Goal: Task Accomplishment & Management: Manage account settings

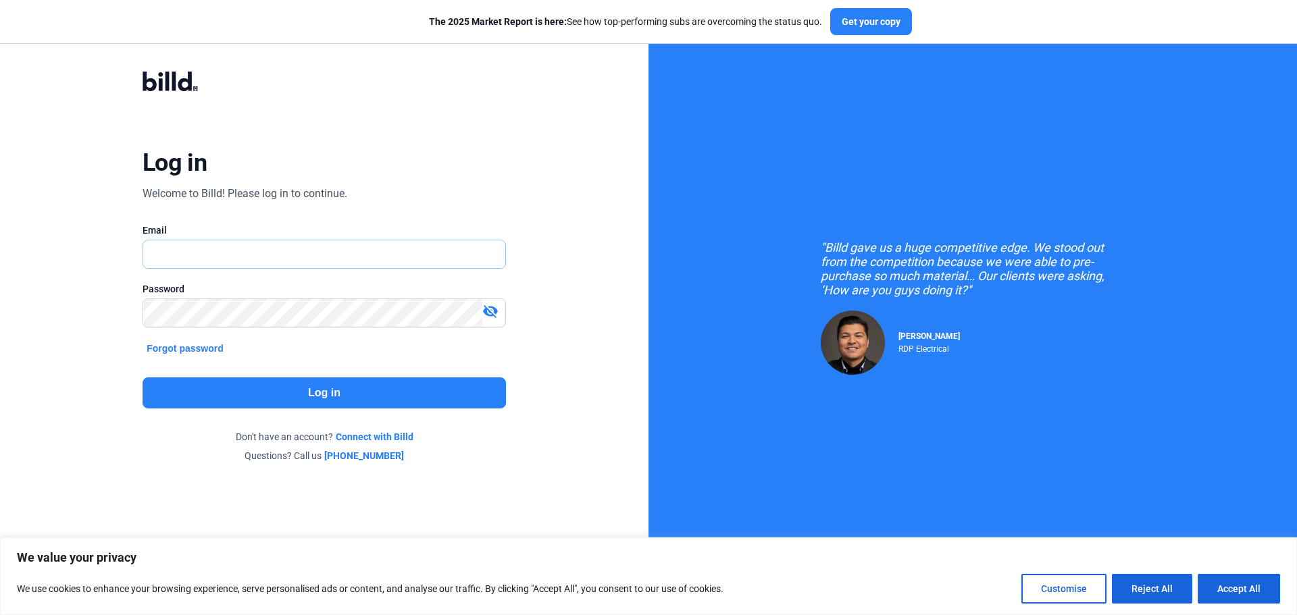
click at [195, 259] on input "text" at bounding box center [324, 254] width 362 height 28
type input "[EMAIL_ADDRESS][DOMAIN_NAME]"
click at [490, 306] on mat-icon "visibility_off" at bounding box center [490, 311] width 16 height 16
click at [358, 392] on button "Log in" at bounding box center [324, 393] width 363 height 31
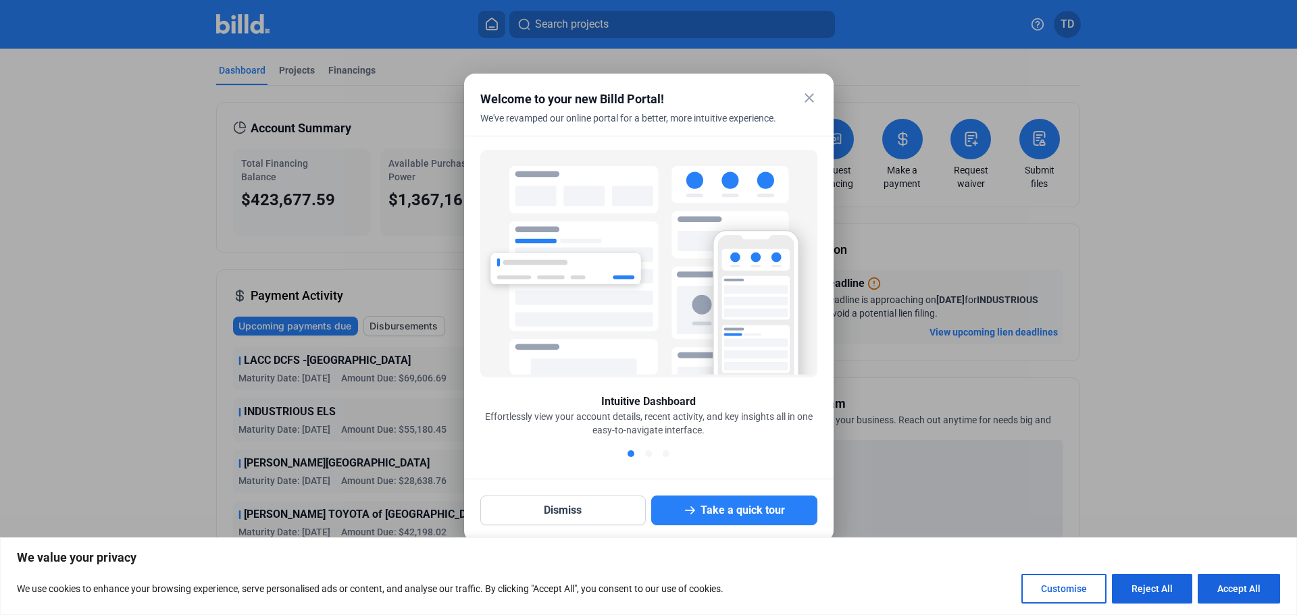
click at [807, 95] on mat-icon "close" at bounding box center [809, 98] width 16 height 16
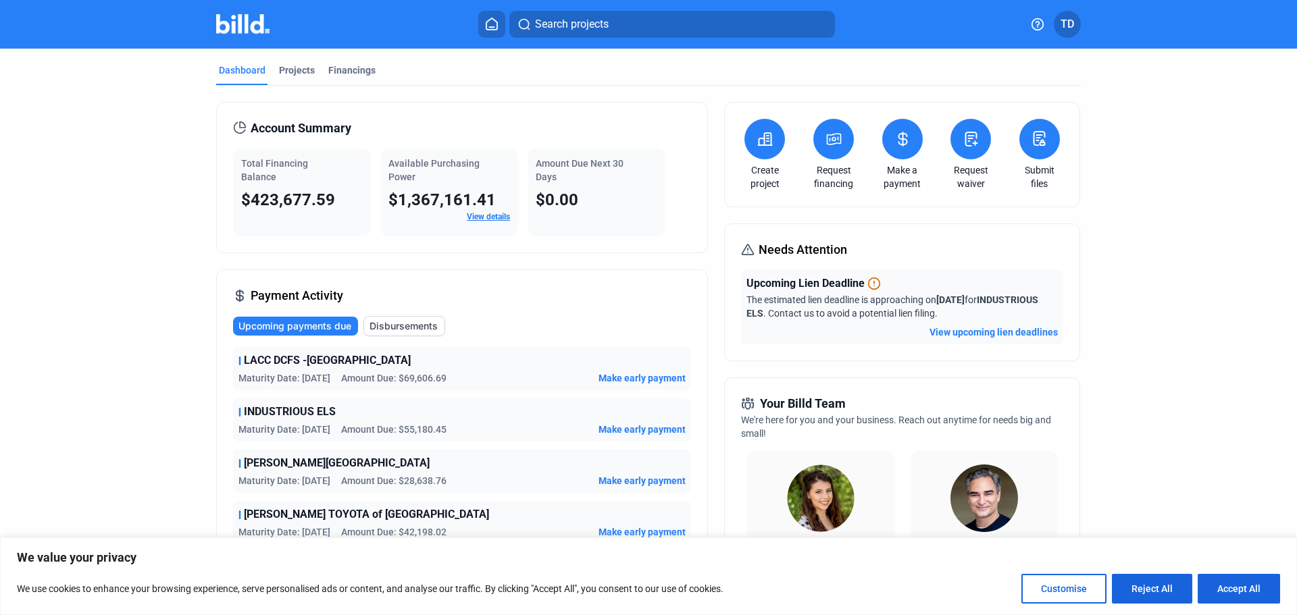
click at [300, 415] on span "INDUSTRIOUS ELS" at bounding box center [290, 412] width 92 height 16
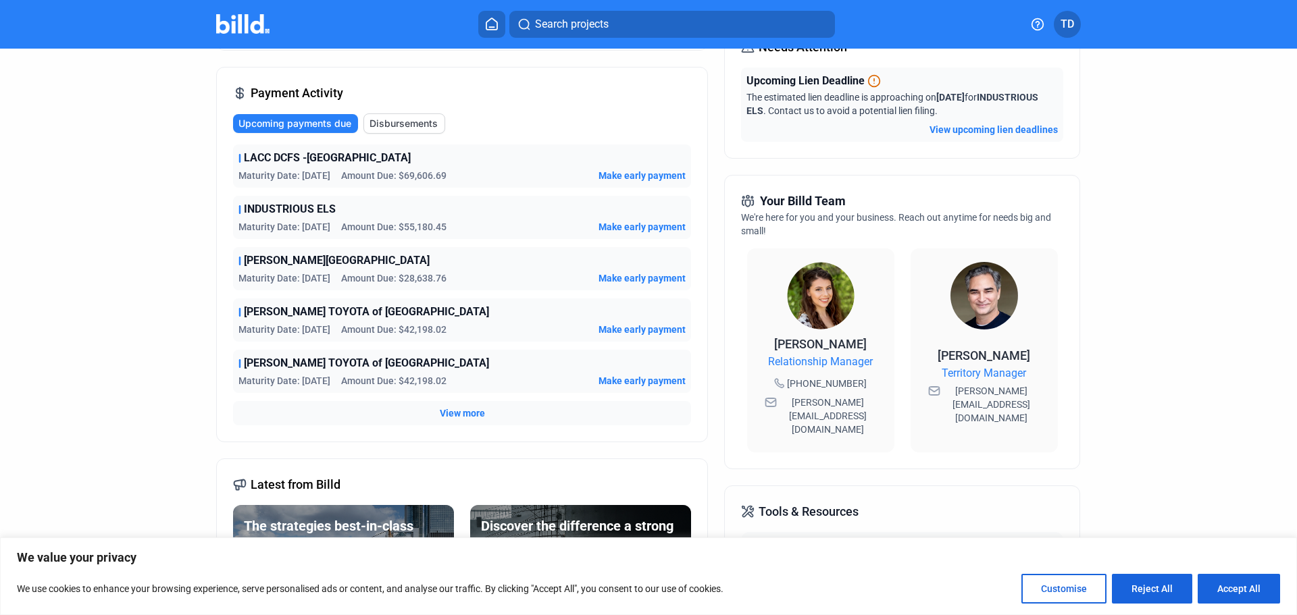
click at [255, 170] on span "Maturity Date: [DATE]" at bounding box center [284, 176] width 92 height 14
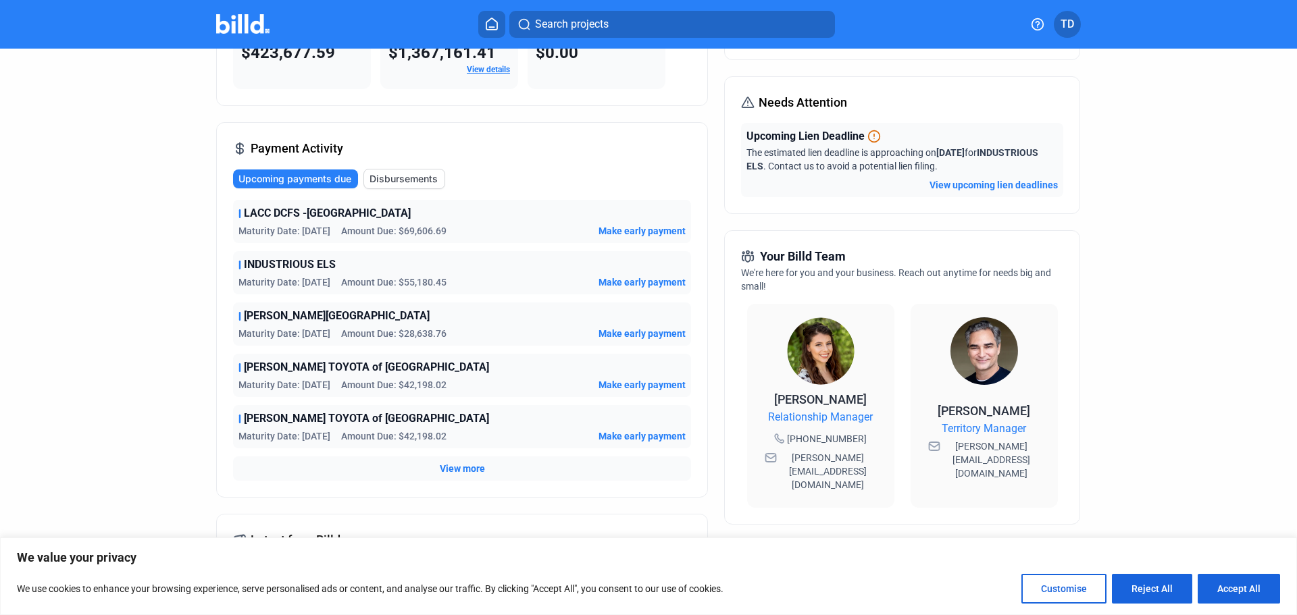
scroll to position [0, 0]
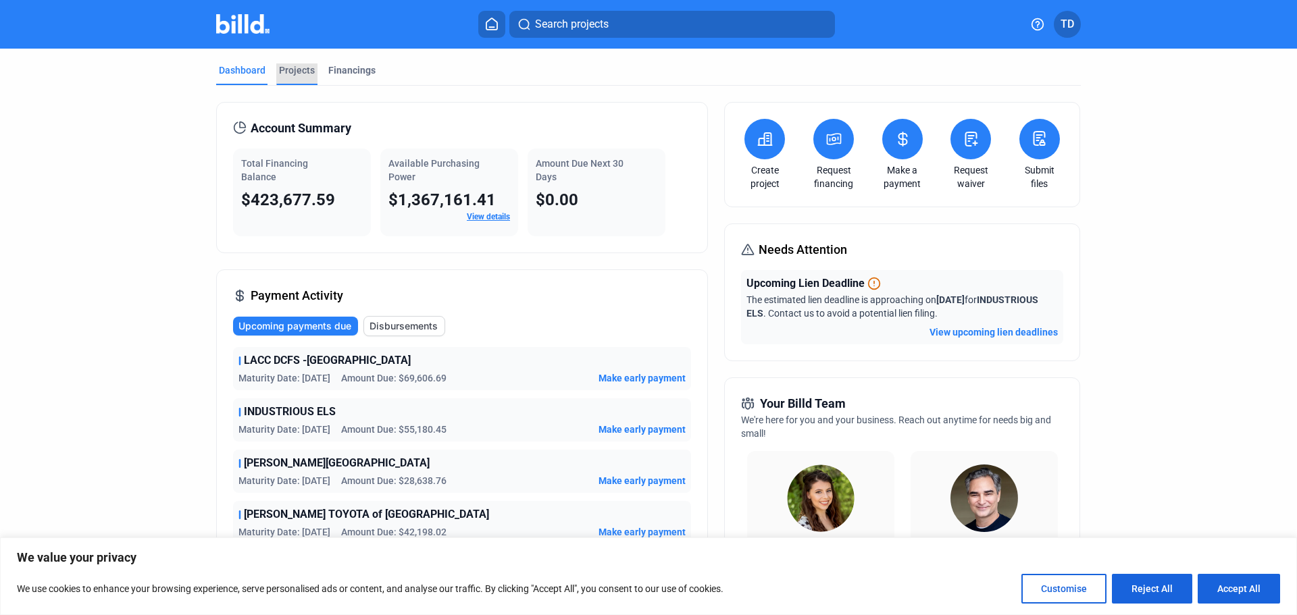
click at [301, 71] on div "Projects" at bounding box center [297, 71] width 36 height 14
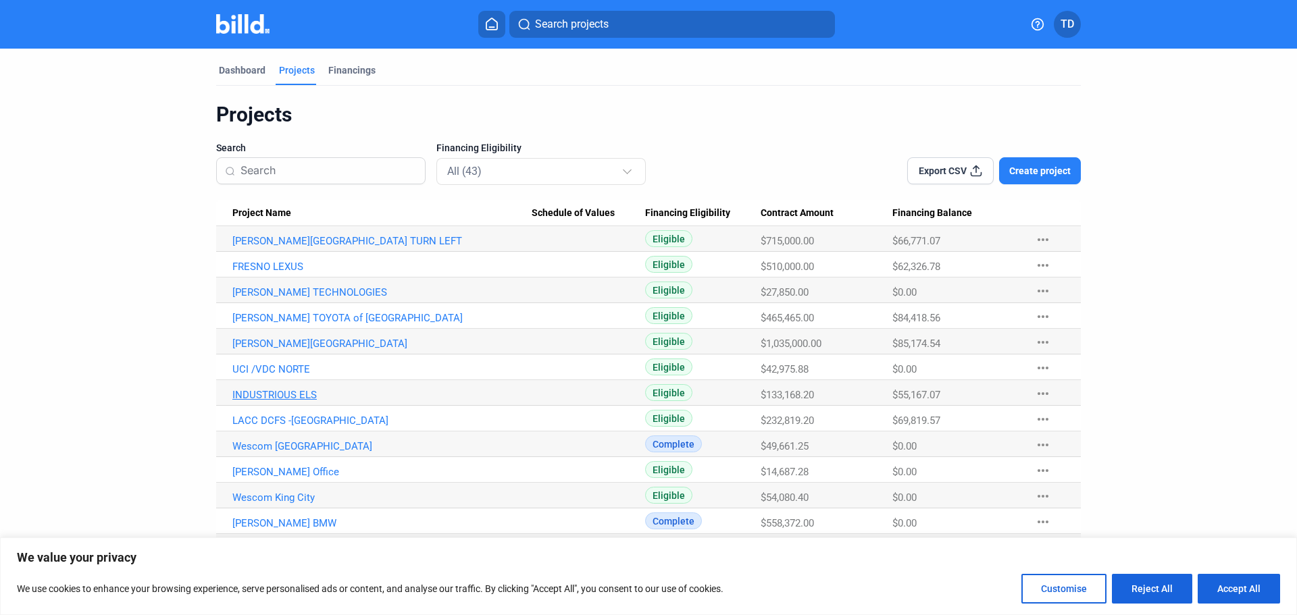
click at [274, 247] on link "INDUSTRIOUS ELS" at bounding box center [381, 241] width 299 height 12
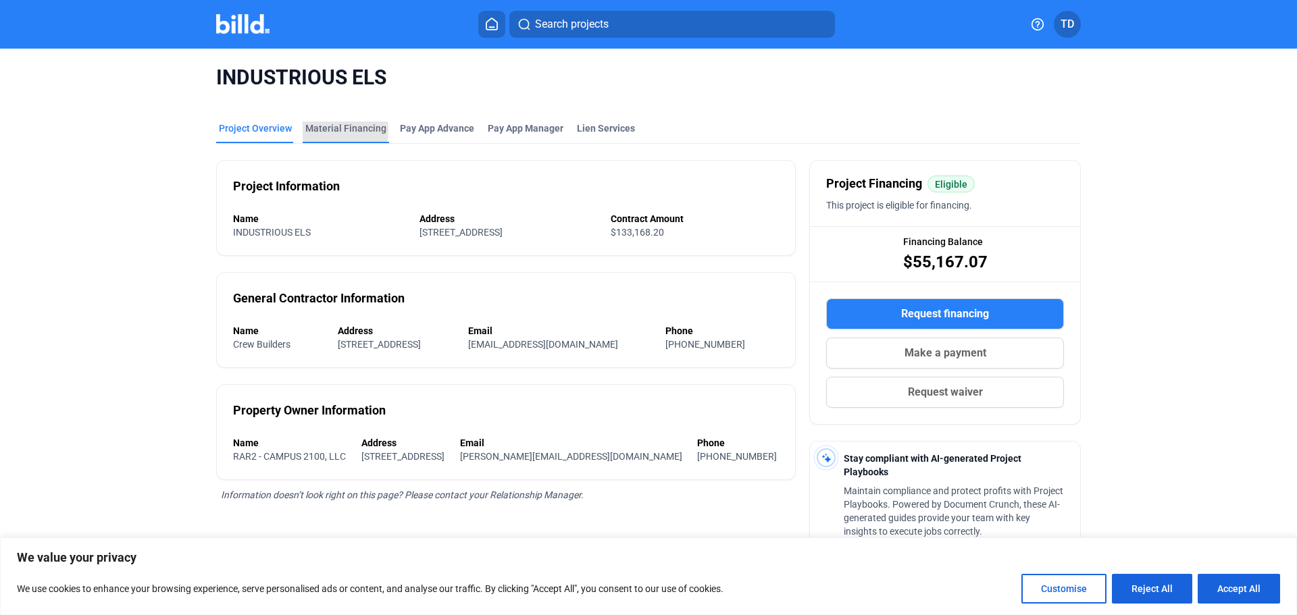
click at [314, 129] on div "Material Financing" at bounding box center [345, 129] width 81 height 14
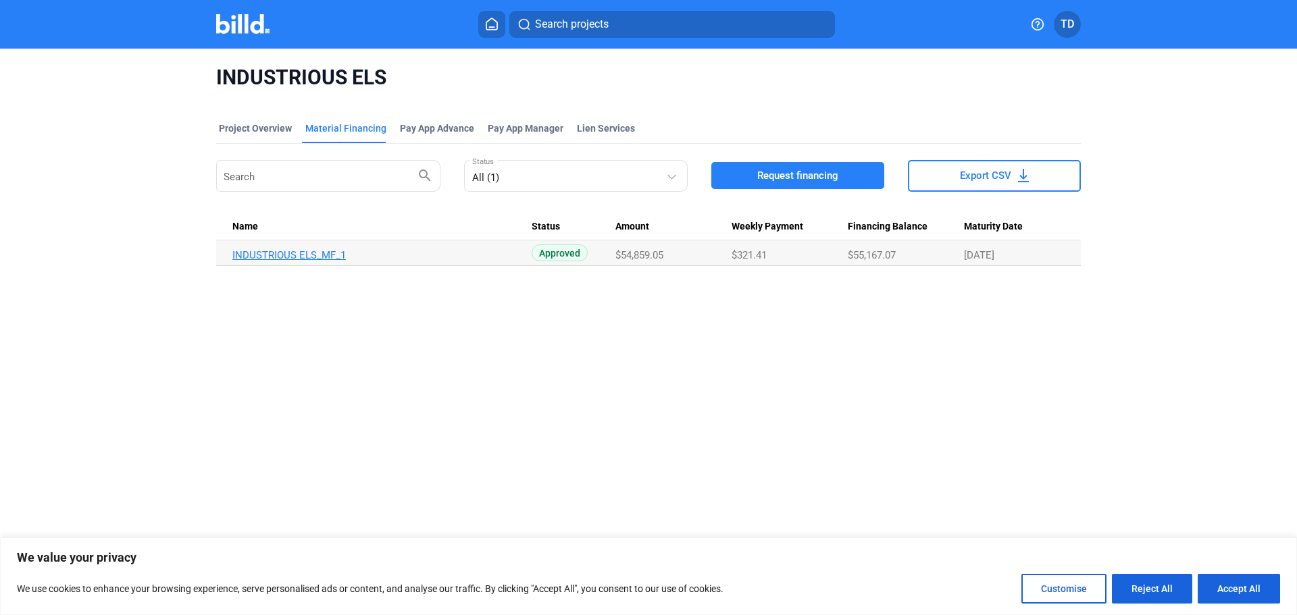
click at [315, 255] on link "INDUSTRIOUS ELS_MF_1" at bounding box center [381, 255] width 299 height 12
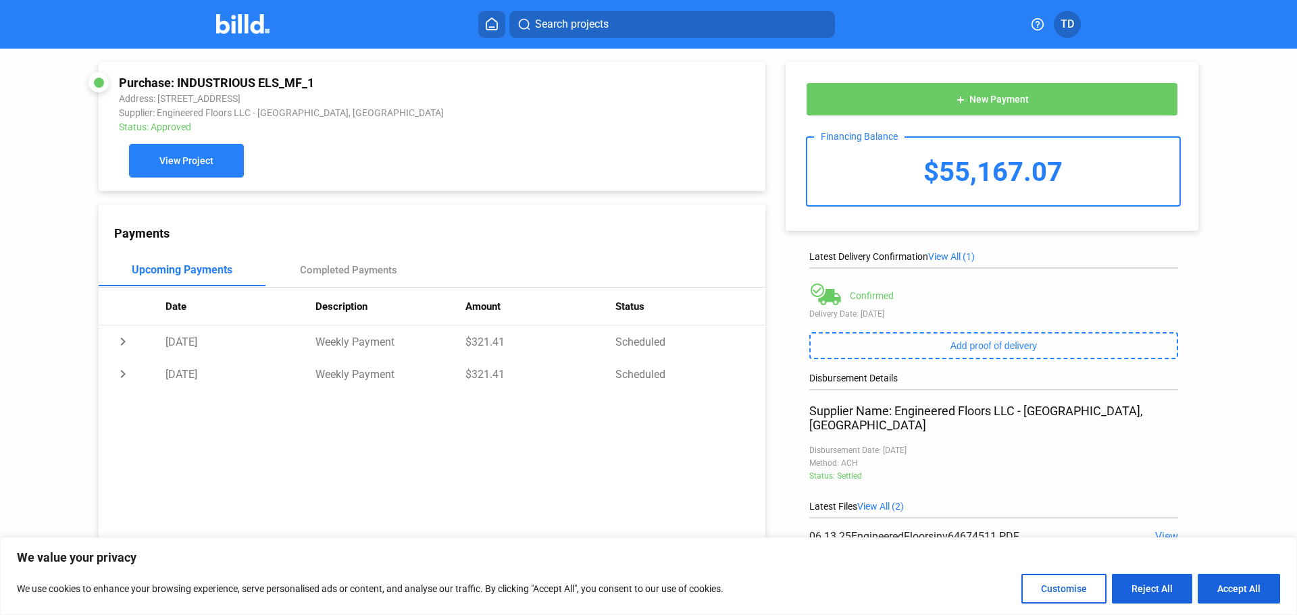
click at [201, 158] on span "View Project" at bounding box center [186, 161] width 54 height 11
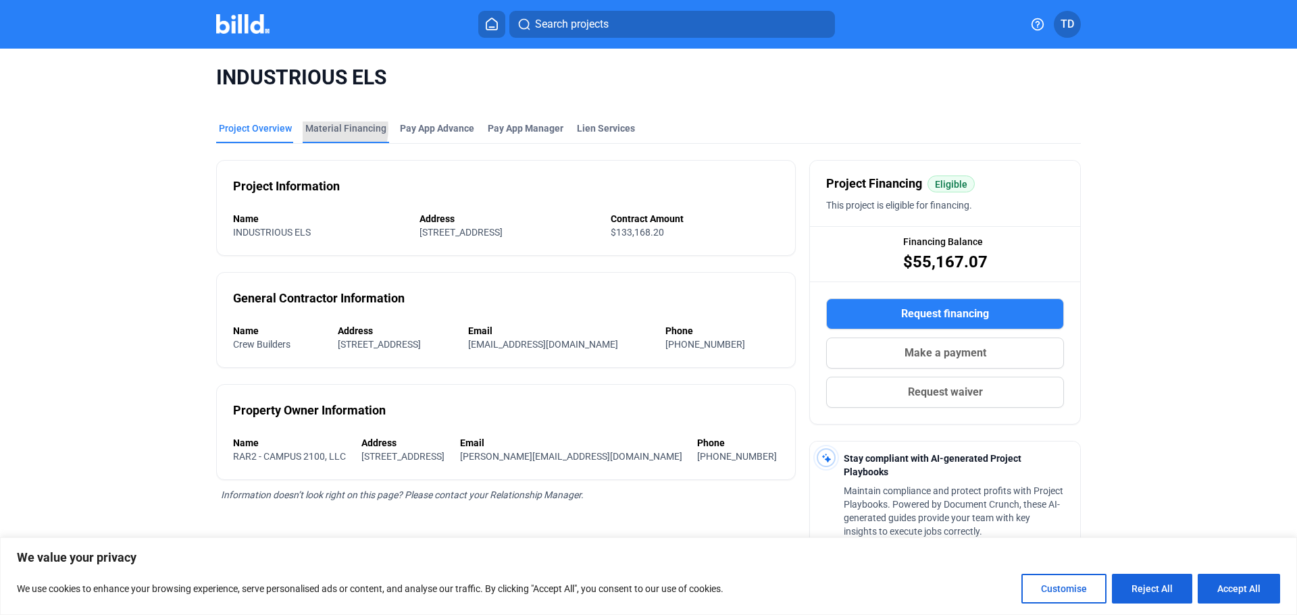
click at [316, 128] on div "Material Financing" at bounding box center [345, 129] width 81 height 14
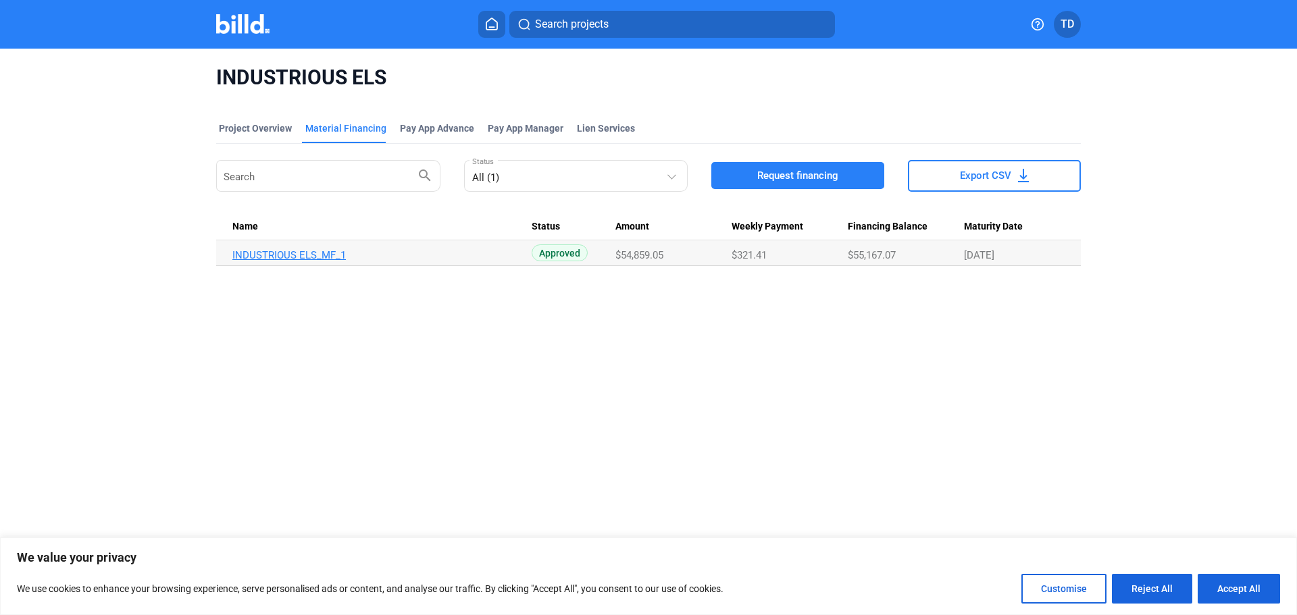
click at [262, 252] on link "INDUSTRIOUS ELS_MF_1" at bounding box center [381, 255] width 299 height 12
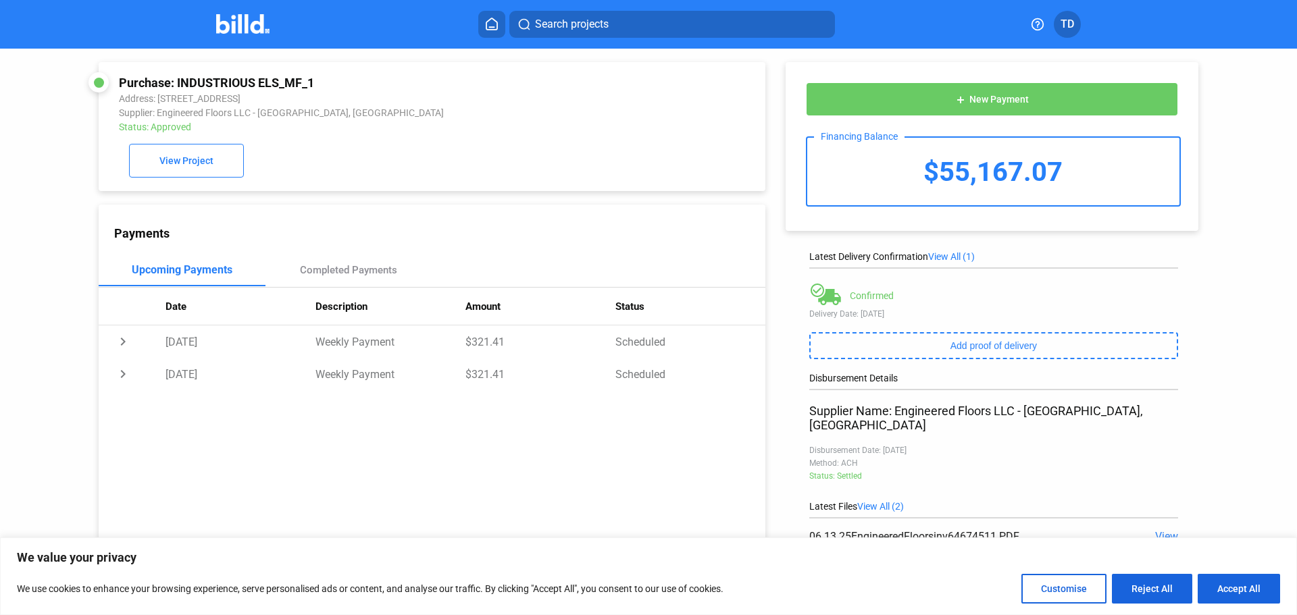
scroll to position [82, 0]
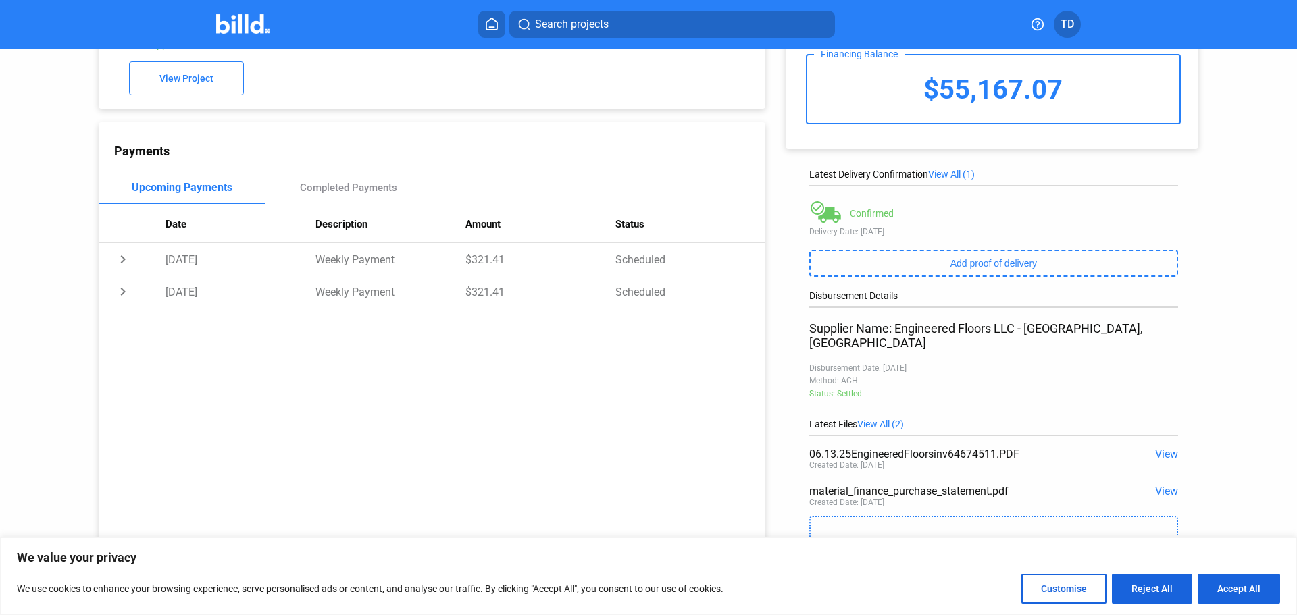
click at [876, 419] on span "View All (2)" at bounding box center [880, 424] width 47 height 11
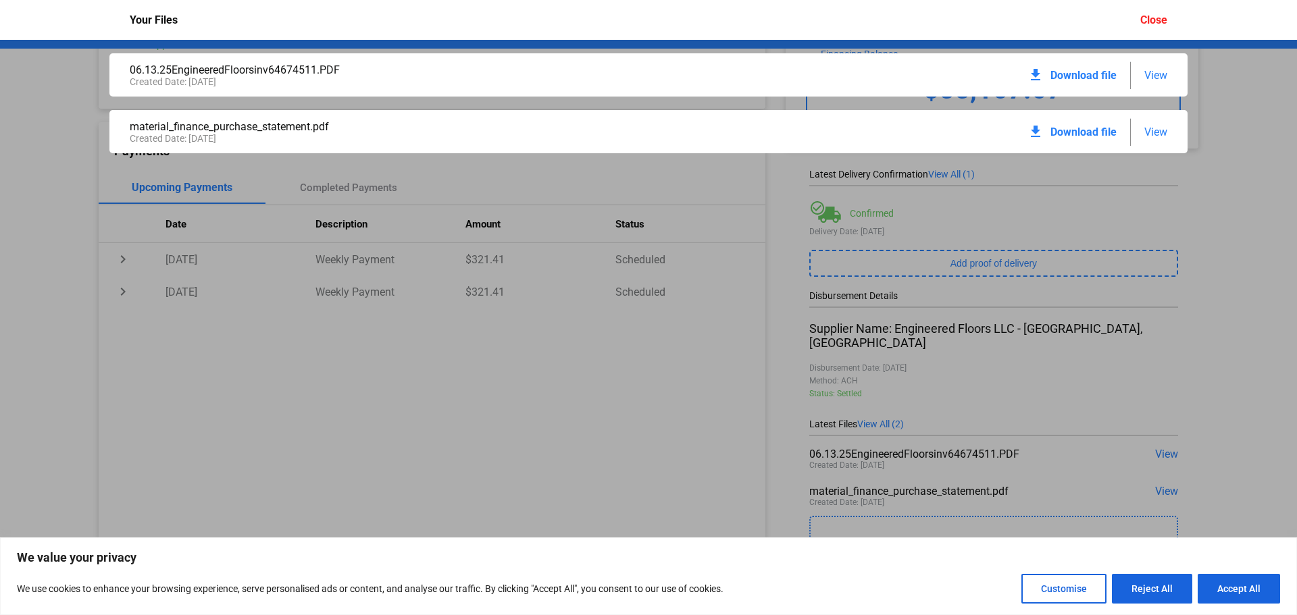
click at [1158, 72] on span "View" at bounding box center [1155, 75] width 23 height 13
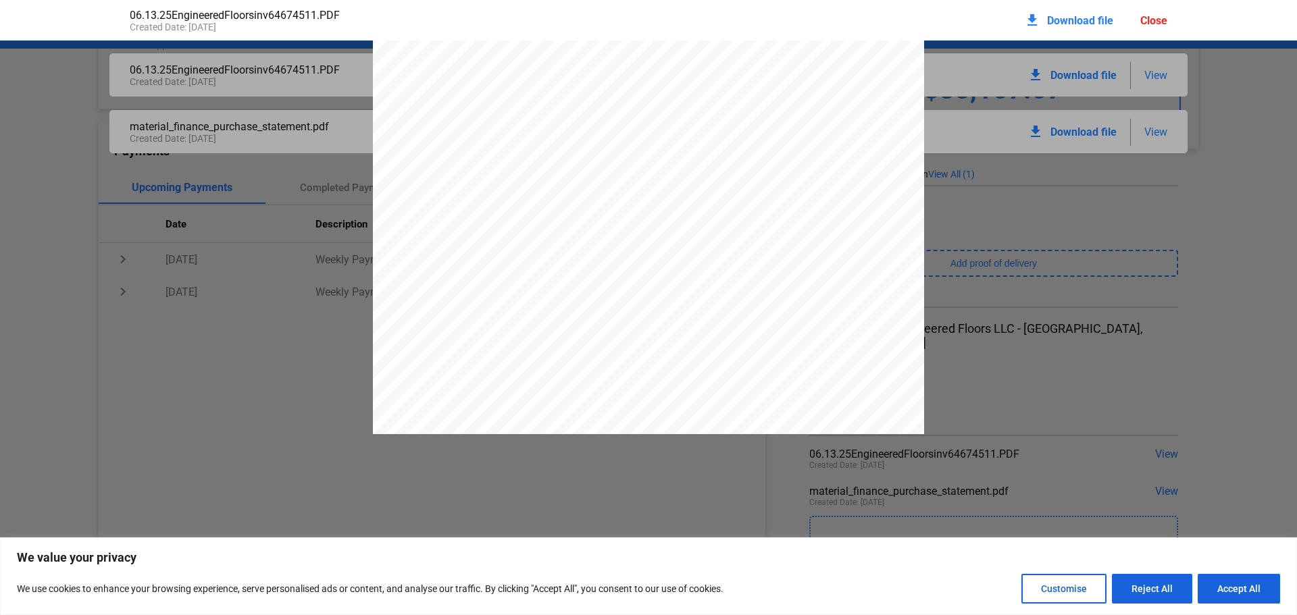
scroll to position [1763, 0]
click at [1151, 19] on div "Close" at bounding box center [1153, 20] width 27 height 13
